Goal: Information Seeking & Learning: Learn about a topic

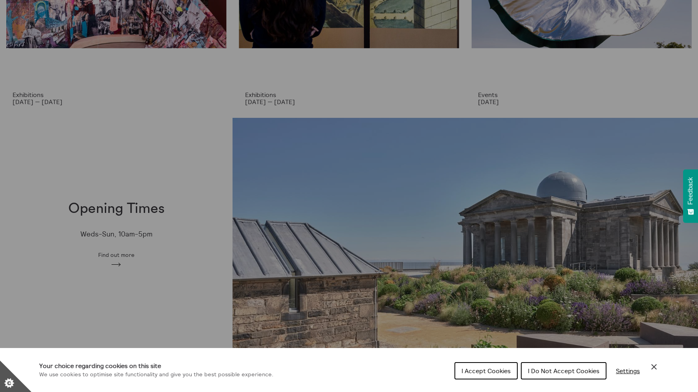
scroll to position [170, 0]
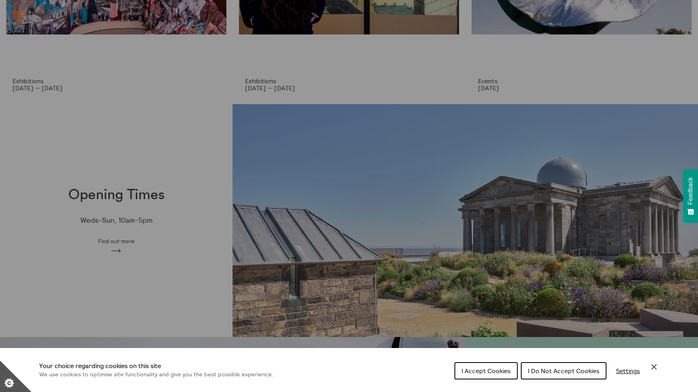
click at [257, 79] on div "Cookie preferences" at bounding box center [349, 196] width 698 height 392
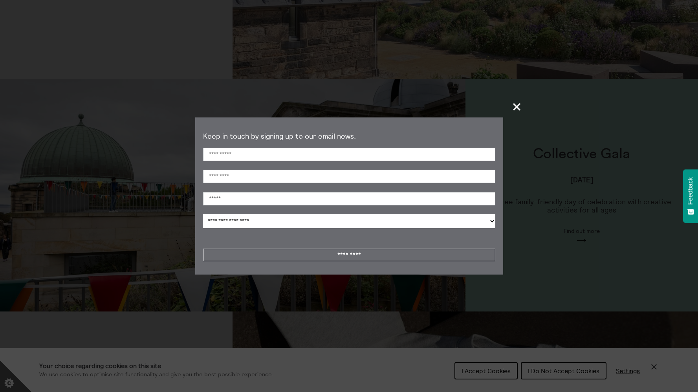
scroll to position [434, 0]
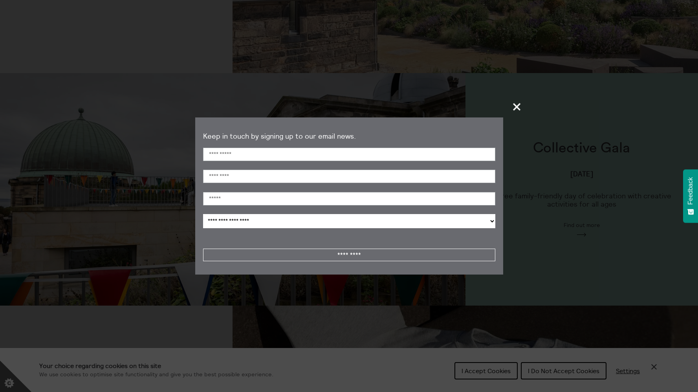
click at [505, 109] on section "**********" at bounding box center [349, 196] width 698 height 392
click at [517, 106] on span "+" at bounding box center [517, 106] width 23 height 23
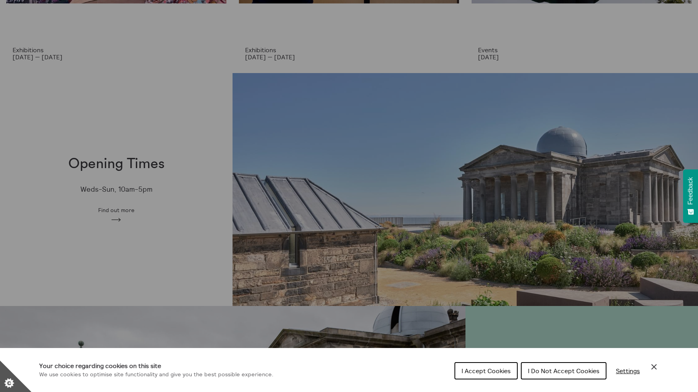
scroll to position [0, 0]
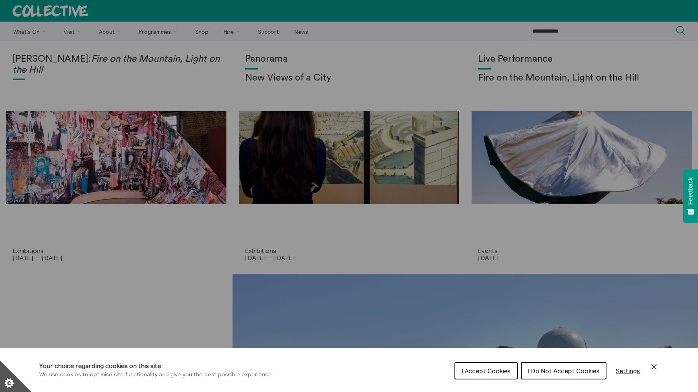
click at [20, 29] on div "Cookie preferences" at bounding box center [349, 196] width 698 height 392
click at [464, 371] on span "I Accept Cookies" at bounding box center [486, 371] width 49 height 8
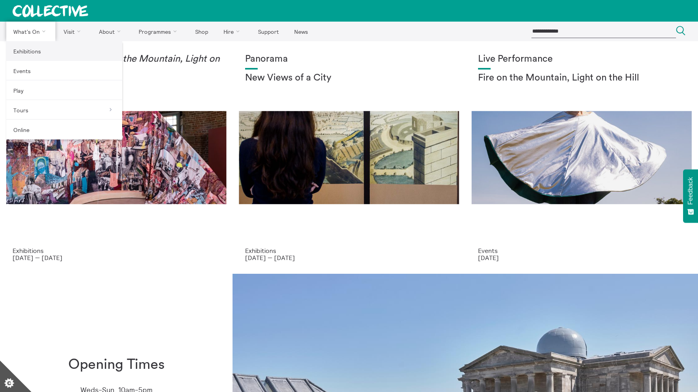
click at [31, 48] on link "Exhibitions" at bounding box center [64, 51] width 116 height 20
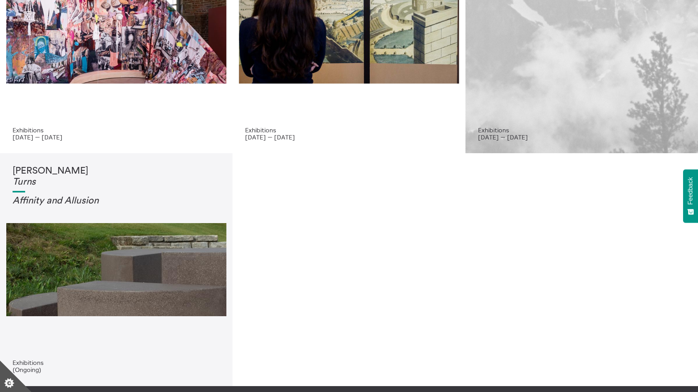
scroll to position [121, 0]
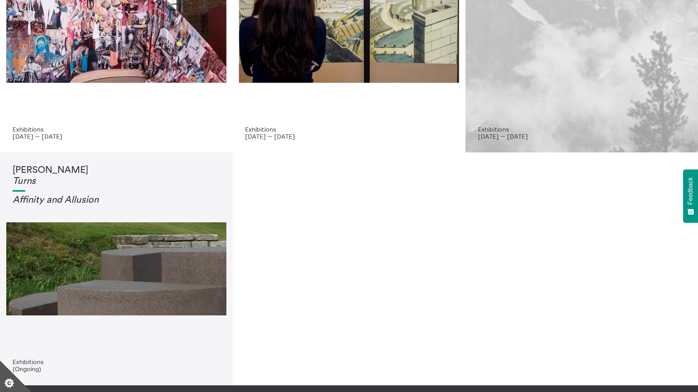
click at [557, 124] on div "Shen Xin Highland Embassy" at bounding box center [581, 28] width 207 height 193
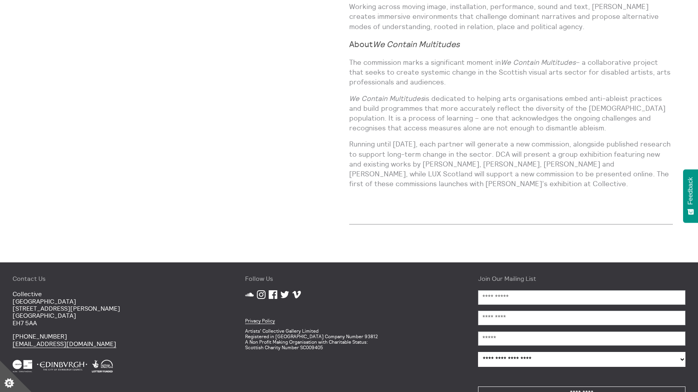
scroll to position [811, 0]
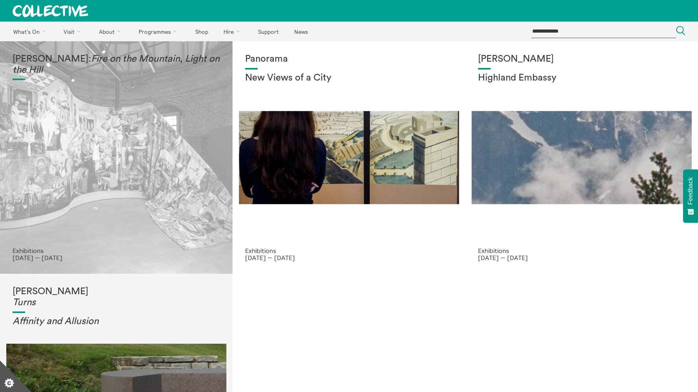
click at [178, 134] on div "Mercedes Azpilicueta: Fire on the Mountain, Light on the Hill" at bounding box center [116, 150] width 207 height 193
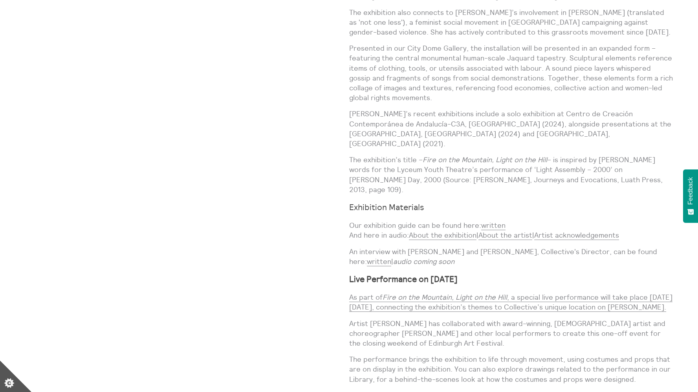
scroll to position [745, 0]
